Goal: Information Seeking & Learning: Find specific fact

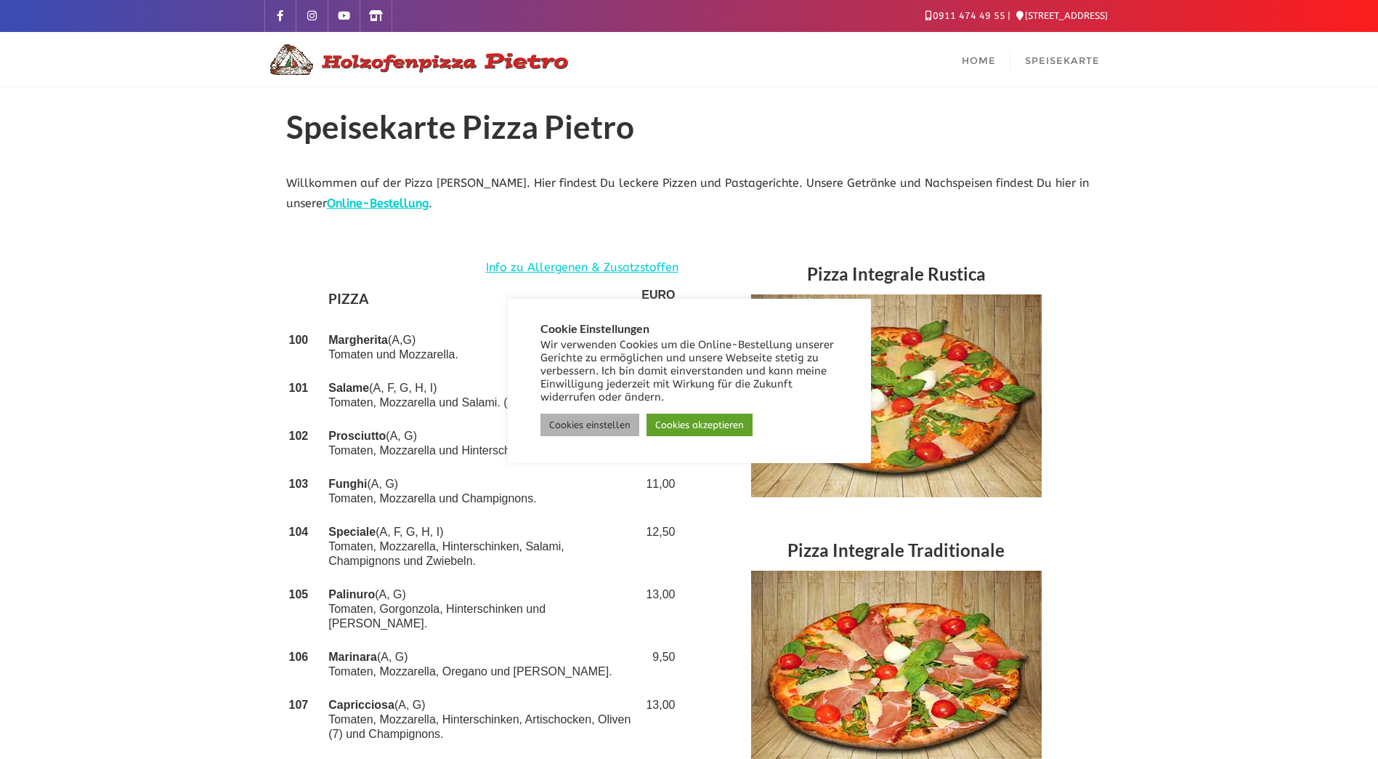
click at [611, 421] on link "Cookies einstellen" at bounding box center [590, 424] width 99 height 23
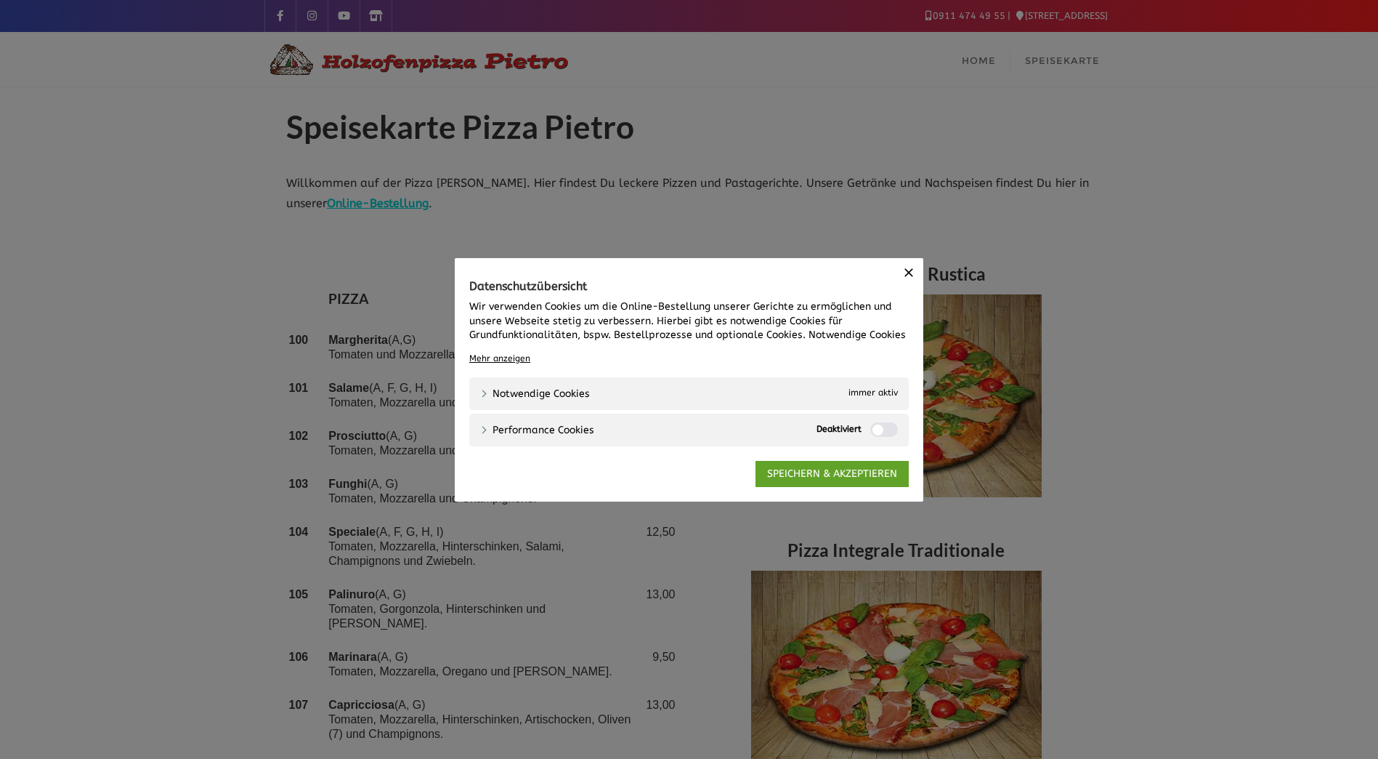
click at [917, 267] on button "Schließen" at bounding box center [908, 271] width 29 height 29
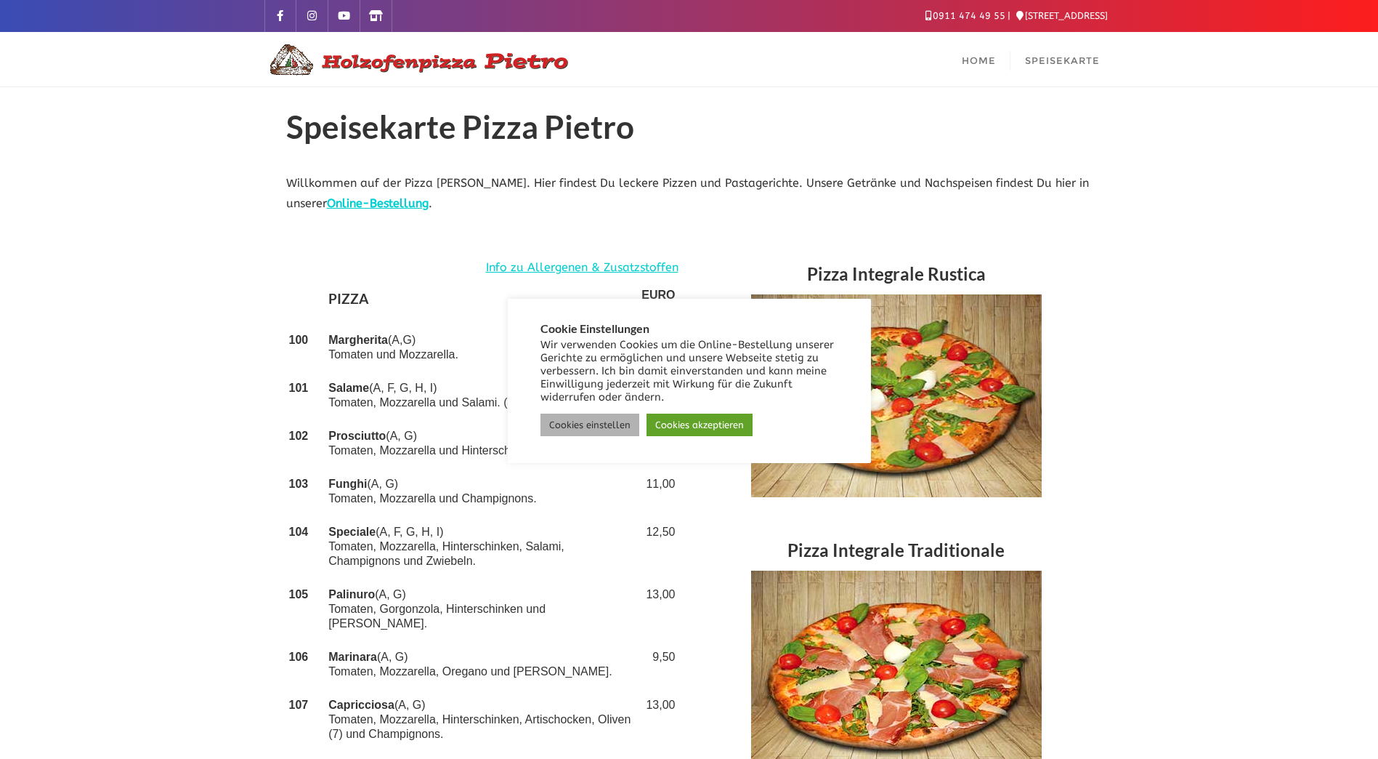
click at [597, 413] on link "Cookies einstellen" at bounding box center [590, 424] width 99 height 23
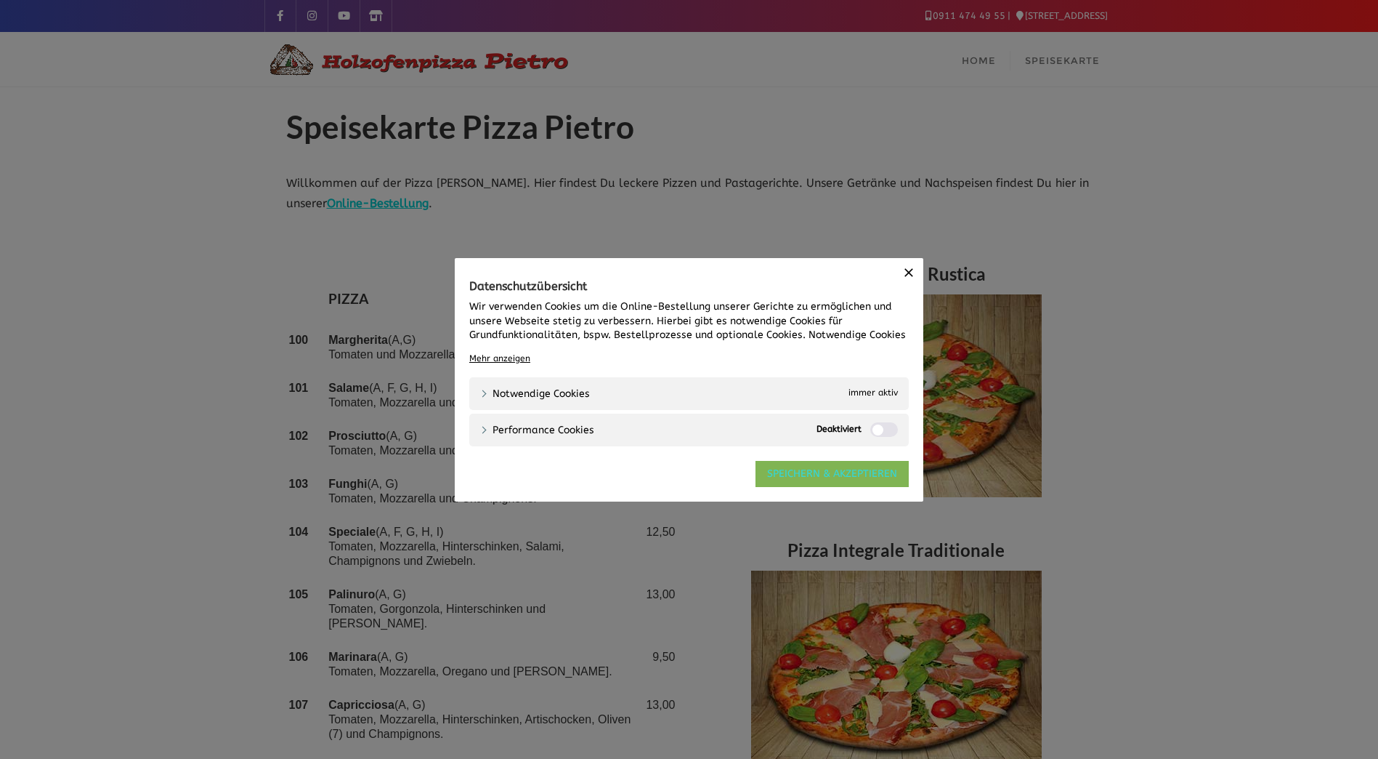
click at [804, 472] on link "SPEICHERN & AKZEPTIEREN" at bounding box center [832, 474] width 153 height 26
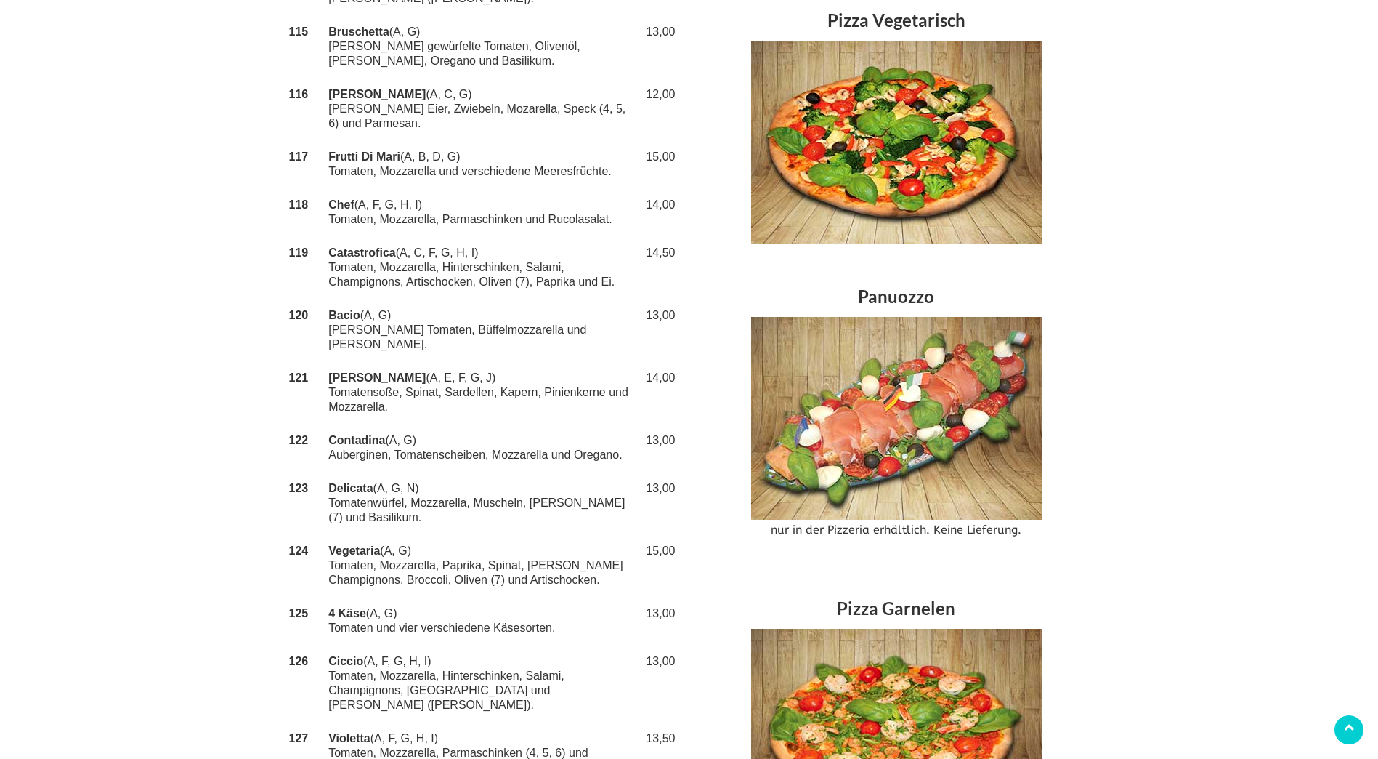
scroll to position [1163, 0]
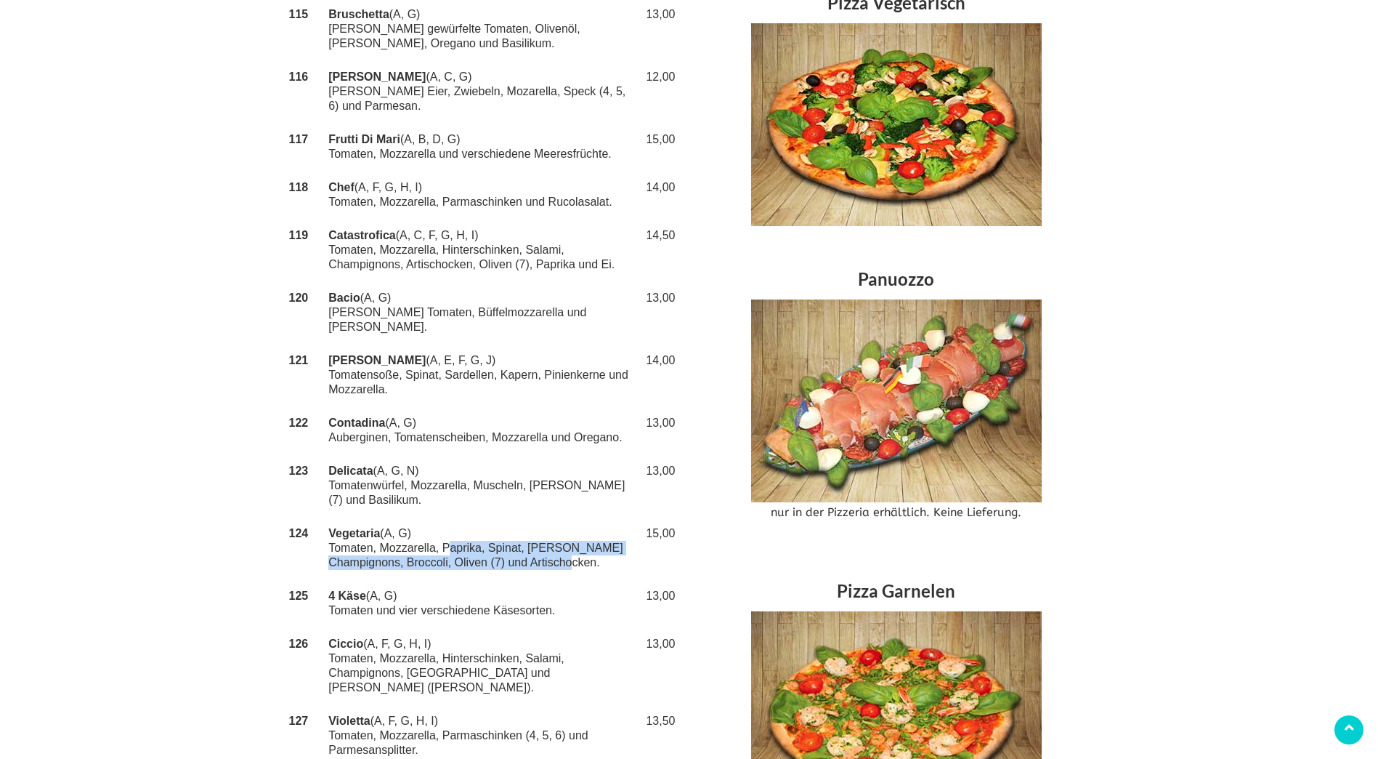
drag, startPoint x: 455, startPoint y: 488, endPoint x: 600, endPoint y: 503, distance: 146.0
click at [600, 517] on td "Vegetaria (A, G) Tomaten, Mozzarella, Paprika, Spinat, [PERSON_NAME] Champignon…" at bounding box center [482, 548] width 313 height 62
drag, startPoint x: 600, startPoint y: 503, endPoint x: 534, endPoint y: 506, distance: 66.2
click at [537, 517] on td "Vegetaria (A, G) Tomaten, Mozzarella, Paprika, Spinat, [PERSON_NAME] Champignon…" at bounding box center [482, 548] width 313 height 62
drag, startPoint x: 448, startPoint y: 504, endPoint x: 396, endPoint y: 504, distance: 52.3
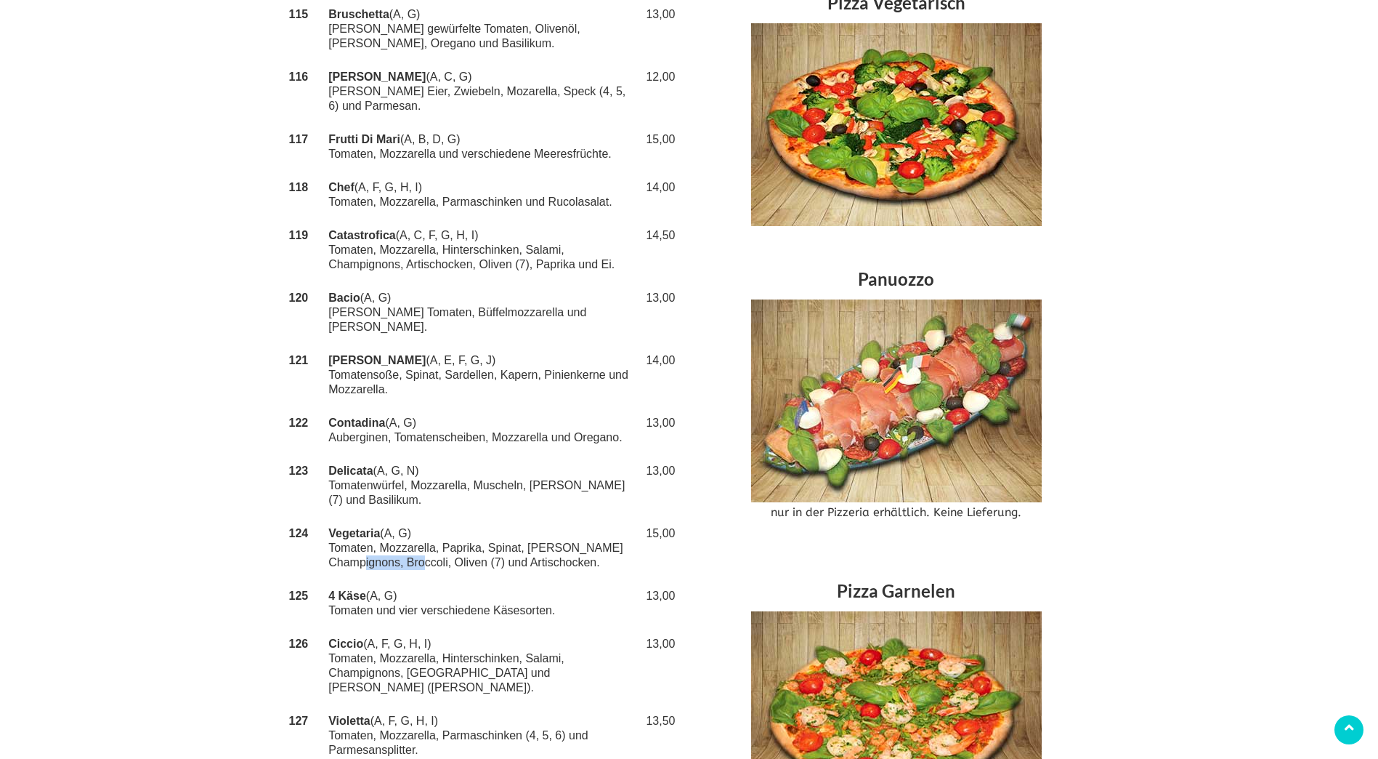
click at [396, 517] on td "Vegetaria (A, G) Tomaten, Mozzarella, Paprika, Spinat, [PERSON_NAME] Champignon…" at bounding box center [482, 548] width 313 height 62
drag, startPoint x: 396, startPoint y: 504, endPoint x: 379, endPoint y: 472, distance: 36.1
click at [379, 527] on strong "Vegetaria" at bounding box center [354, 533] width 52 height 12
drag, startPoint x: 323, startPoint y: 467, endPoint x: 285, endPoint y: 469, distance: 37.8
click at [322, 517] on td at bounding box center [318, 548] width 15 height 62
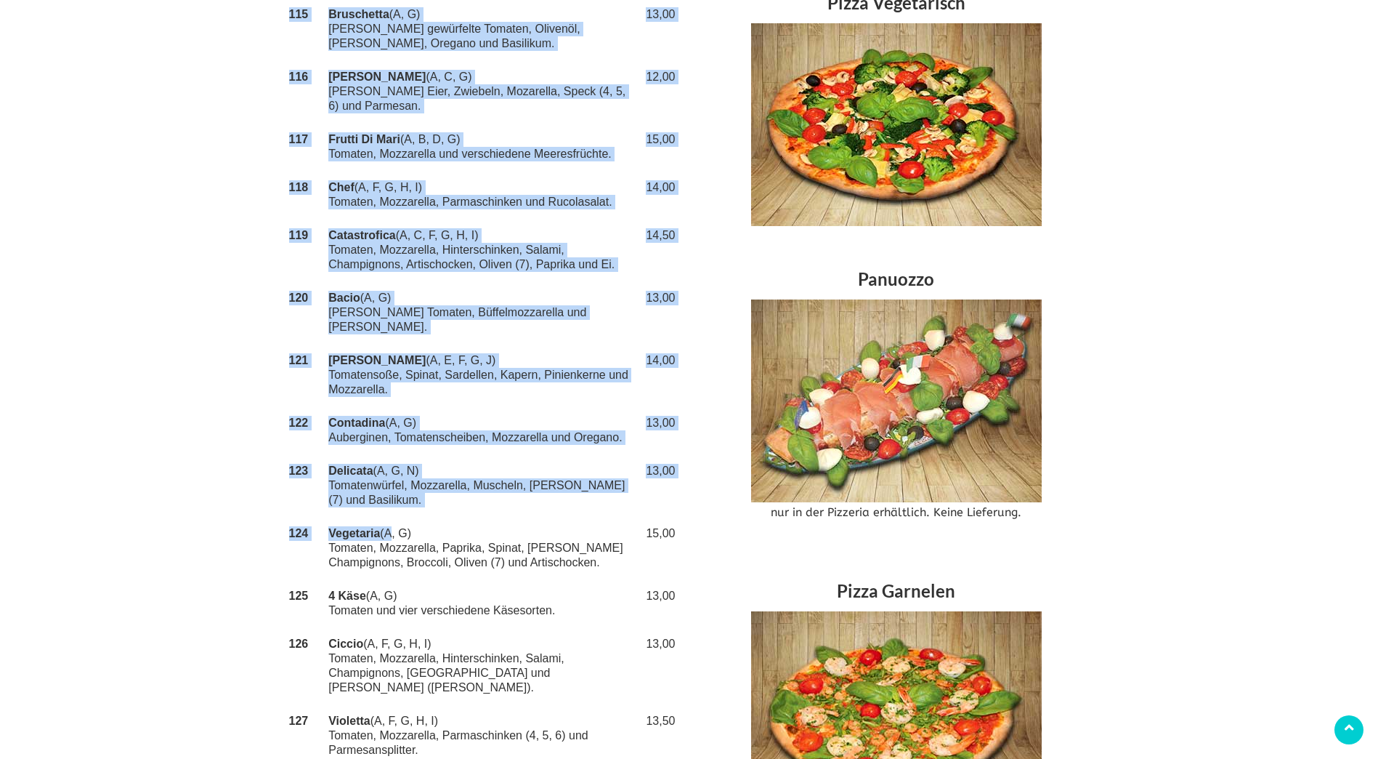
drag, startPoint x: 285, startPoint y: 469, endPoint x: 387, endPoint y: 469, distance: 101.7
click at [387, 469] on div "Info zu Allergenen & Zusatzstoffen PIZZA EURO 100 Margherita (A,G) Tomaten und …" at bounding box center [482, 67] width 414 height 1942
click at [386, 517] on td "Vegetaria (A, G) Tomaten, Mozzarella, Paprika, Spinat, [PERSON_NAME] Champignon…" at bounding box center [482, 548] width 313 height 62
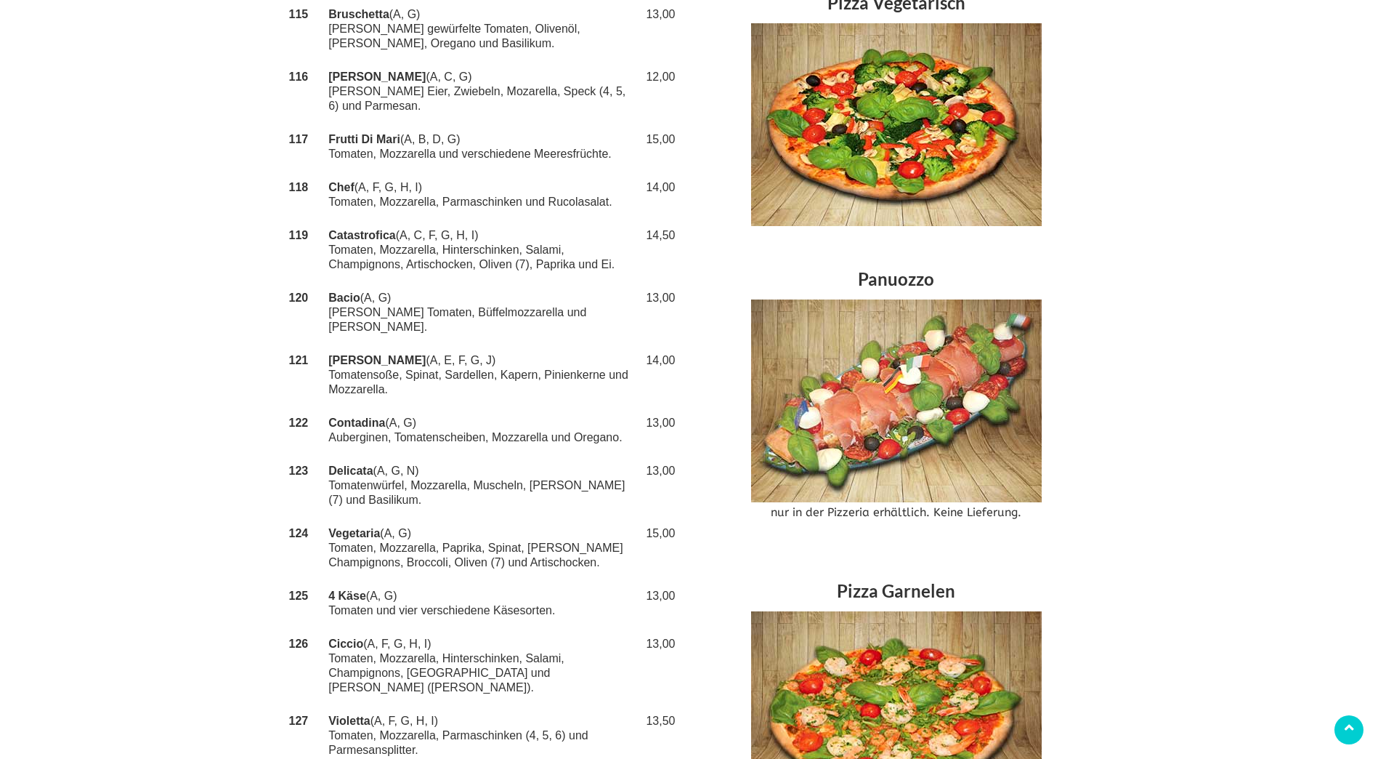
drag, startPoint x: 381, startPoint y: 472, endPoint x: 291, endPoint y: 472, distance: 90.1
click at [291, 517] on tr "124 Vegetaria (A, G) Tomaten, Mozzarella, Paprika, Spinat, [PERSON_NAME] Champi…" at bounding box center [482, 548] width 392 height 62
copy tr "124 Vegetaria"
drag, startPoint x: 602, startPoint y: 505, endPoint x: 445, endPoint y: 486, distance: 158.8
click at [445, 517] on td "Vegetaria (A, G) Tomaten, Mozzarella, Paprika, Spinat, [PERSON_NAME] Champignon…" at bounding box center [482, 548] width 313 height 62
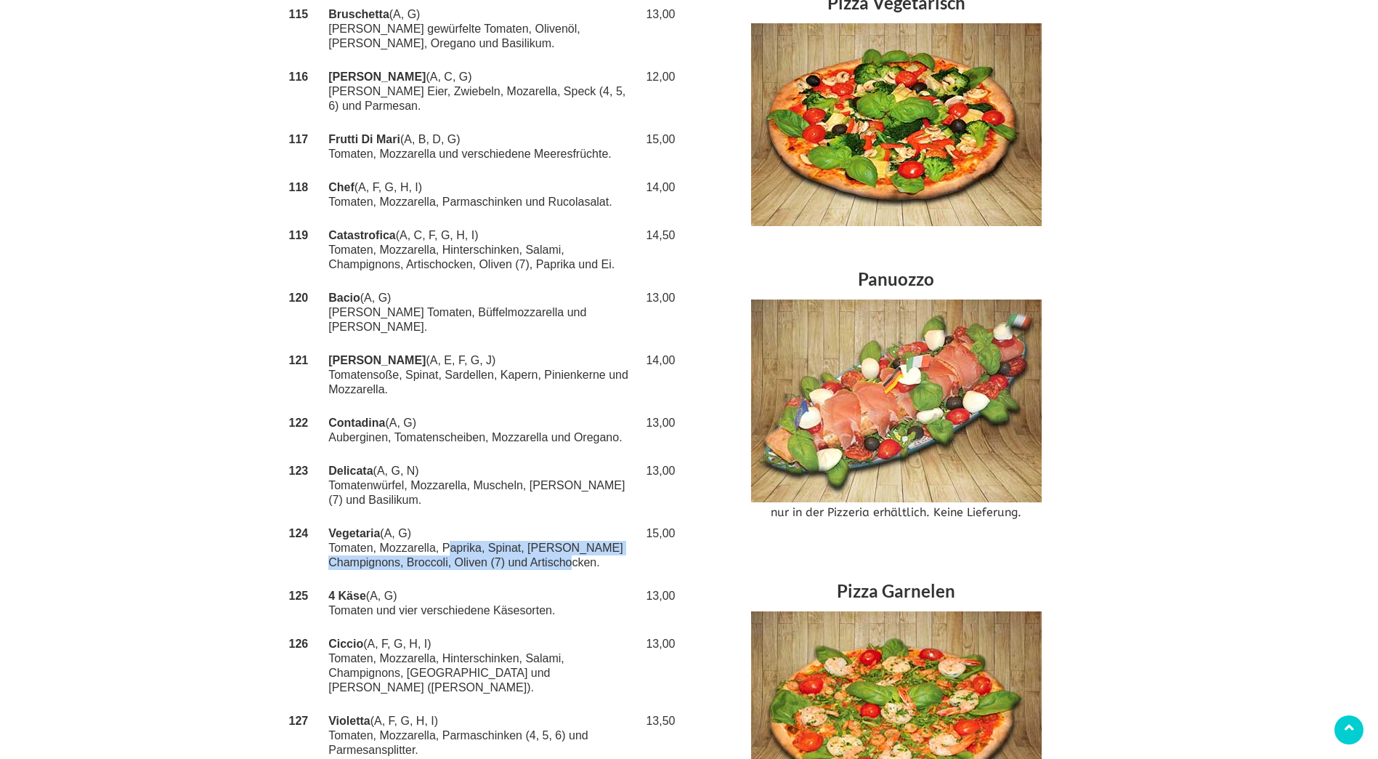
copy td "Paprika, Spinat, [PERSON_NAME] Champignons, Broccoli, Oliven (7) und Artischock…"
